Goal: Information Seeking & Learning: Learn about a topic

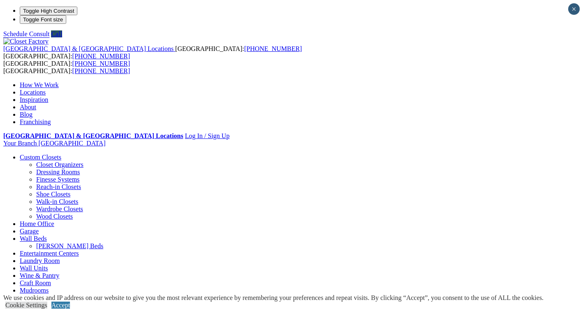
click at [103, 243] on link "[PERSON_NAME] Beds" at bounding box center [69, 246] width 67 height 7
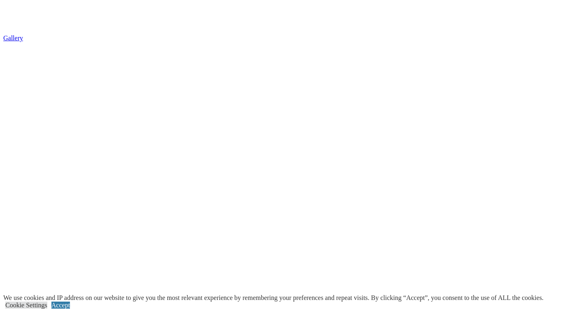
scroll to position [1563, 0]
